Goal: Task Accomplishment & Management: Use online tool/utility

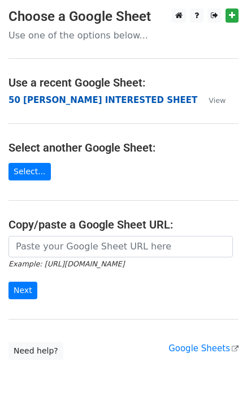
click at [118, 101] on strong "50 KEVIN INTERESTED SHEET" at bounding box center [102, 100] width 189 height 10
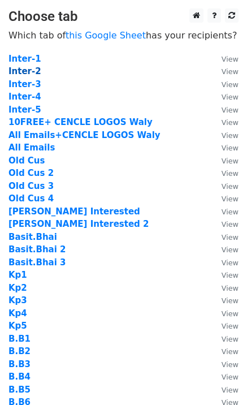
click at [30, 73] on strong "Inter-2" at bounding box center [24, 71] width 33 height 10
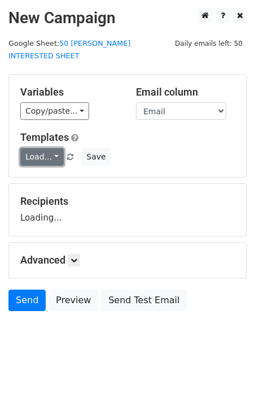
click at [41, 149] on link "Load..." at bounding box center [42, 157] width 44 height 18
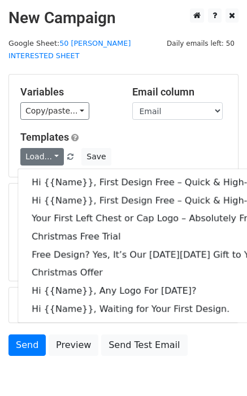
click at [115, 98] on div "Variables Copy/paste... {{Email}} {{Name}} {{Price 1}} {{Price}} {{Column E}}" at bounding box center [68, 103] width 112 height 34
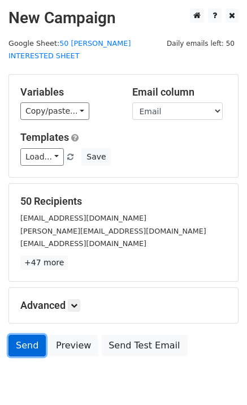
click at [33, 340] on link "Send" at bounding box center [26, 345] width 37 height 21
